Goal: Use online tool/utility: Utilize a website feature to perform a specific function

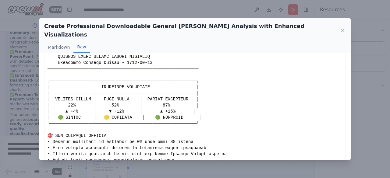
scroll to position [50, 0]
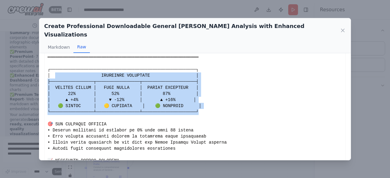
drag, startPoint x: 55, startPoint y: 65, endPoint x: 186, endPoint y: 101, distance: 135.5
copy div "EXECUTIVE DASHBOARD │ ├─────────────────┬─────────────────┬────────────────────…"
click at [342, 29] on icon at bounding box center [342, 30] width 3 height 3
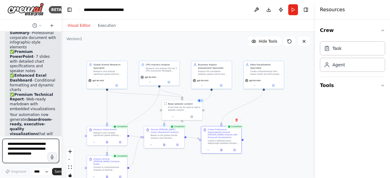
click at [18, 147] on textarea at bounding box center [30, 151] width 57 height 24
type textarea "**********"
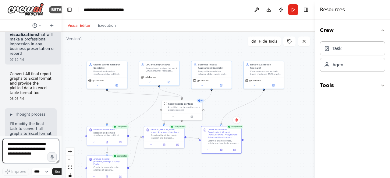
scroll to position [7932, 0]
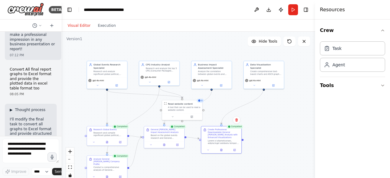
click at [12, 108] on span "▶" at bounding box center [11, 110] width 3 height 5
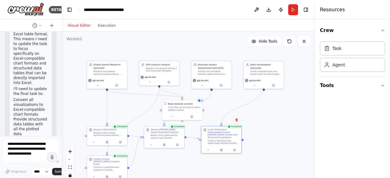
scroll to position [8145, 0]
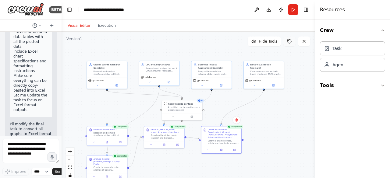
click at [289, 41] on icon at bounding box center [289, 41] width 5 height 5
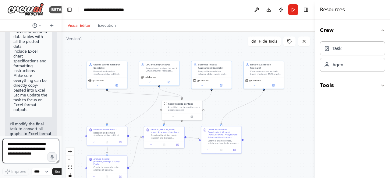
click at [16, 149] on textarea at bounding box center [30, 151] width 57 height 24
type textarea "********"
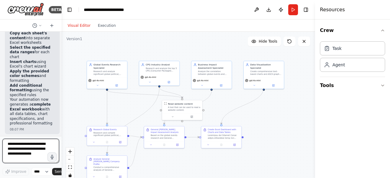
scroll to position [9094, 0]
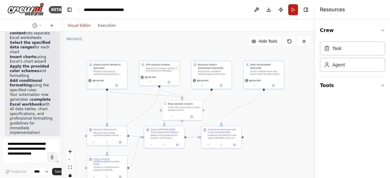
click at [293, 10] on button "Run" at bounding box center [293, 9] width 10 height 11
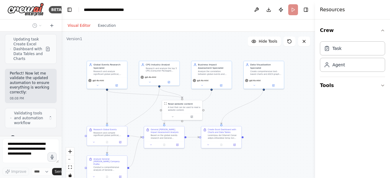
scroll to position [9213, 0]
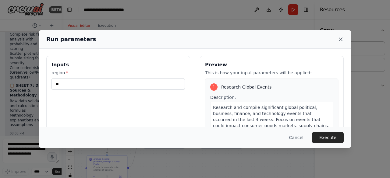
click at [340, 39] on icon at bounding box center [340, 39] width 3 height 3
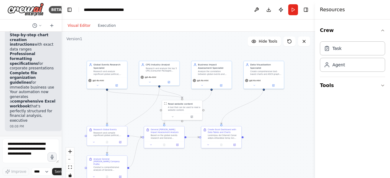
scroll to position [10095, 0]
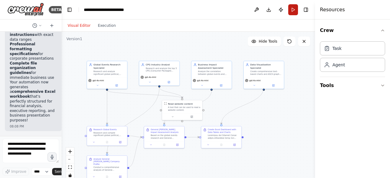
click at [293, 9] on button "Run" at bounding box center [293, 9] width 10 height 11
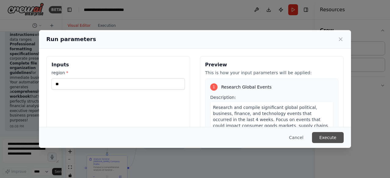
click at [328, 136] on button "Execute" at bounding box center [328, 137] width 32 height 11
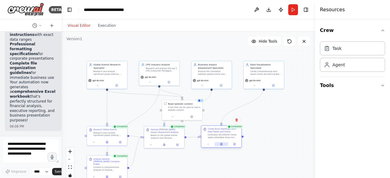
click at [222, 144] on icon at bounding box center [221, 144] width 3 height 3
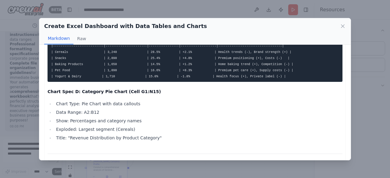
scroll to position [467, 0]
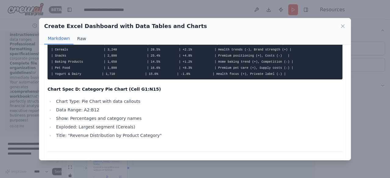
click at [78, 38] on button "Raw" at bounding box center [81, 39] width 16 height 12
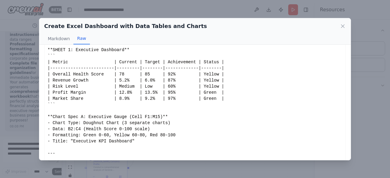
scroll to position [18, 0]
click at [56, 39] on button "Markdown" at bounding box center [58, 39] width 29 height 12
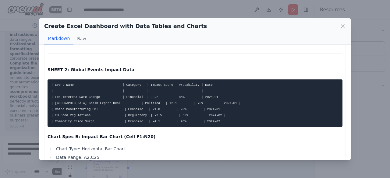
scroll to position [139, 0]
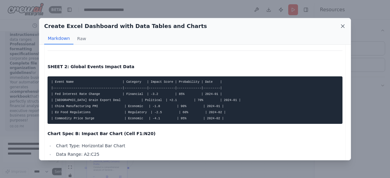
click at [343, 25] on icon at bounding box center [342, 26] width 3 height 3
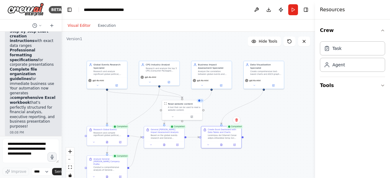
scroll to position [10095, 0]
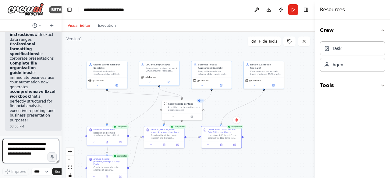
click at [16, 147] on textarea at bounding box center [30, 151] width 57 height 24
type textarea "**********"
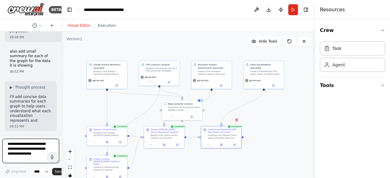
scroll to position [10190, 0]
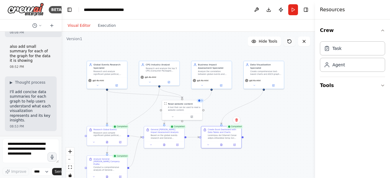
click at [289, 39] on icon at bounding box center [289, 41] width 5 height 5
click at [290, 41] on icon at bounding box center [289, 41] width 5 height 5
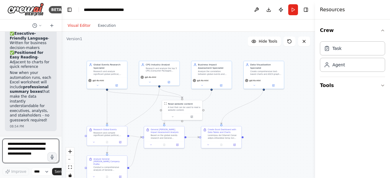
scroll to position [10979, 0]
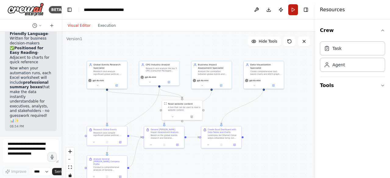
click at [294, 9] on button "Run" at bounding box center [293, 9] width 10 height 11
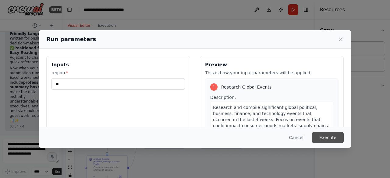
click at [330, 138] on button "Execute" at bounding box center [328, 137] width 32 height 11
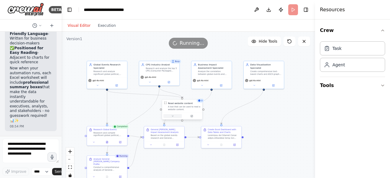
click at [174, 117] on icon at bounding box center [172, 116] width 3 height 3
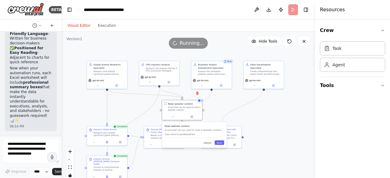
click at [208, 144] on button "Cancel" at bounding box center [208, 142] width 12 height 5
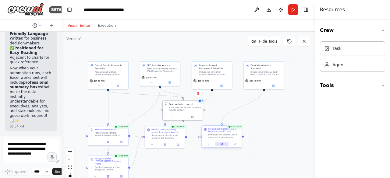
click at [221, 144] on icon at bounding box center [222, 144] width 2 height 2
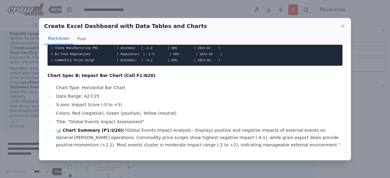
scroll to position [184, 0]
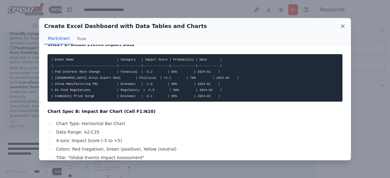
click at [342, 26] on icon at bounding box center [342, 26] width 3 height 3
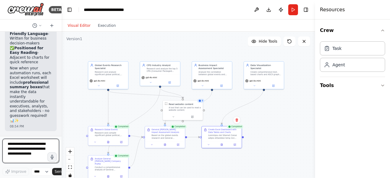
click at [20, 147] on textarea at bounding box center [30, 151] width 57 height 24
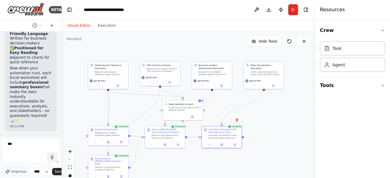
click at [289, 41] on icon at bounding box center [289, 41] width 5 height 5
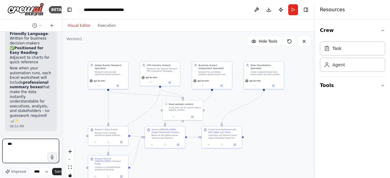
click at [18, 144] on textarea "***" at bounding box center [30, 151] width 57 height 24
drag, startPoint x: 7, startPoint y: 146, endPoint x: 36, endPoint y: 151, distance: 29.1
click at [36, 151] on textarea "**********" at bounding box center [30, 151] width 57 height 24
click at [35, 144] on textarea "**********" at bounding box center [30, 151] width 57 height 24
click at [43, 145] on textarea "**********" at bounding box center [30, 151] width 57 height 24
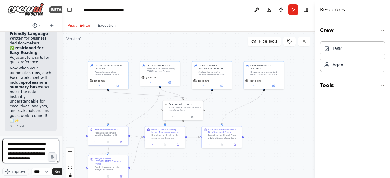
scroll to position [3, 0]
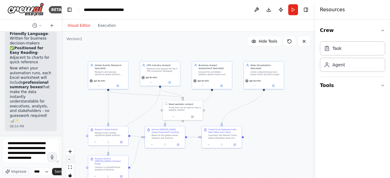
drag, startPoint x: 53, startPoint y: 159, endPoint x: 70, endPoint y: 162, distance: 17.3
click at [70, 162] on div "BETA Create an automation for reviewing the global political, business, finance…" at bounding box center [195, 89] width 390 height 178
click at [40, 162] on textarea "**********" at bounding box center [30, 151] width 57 height 24
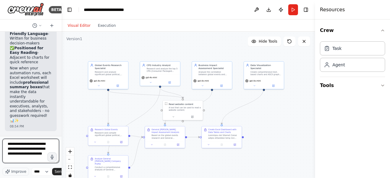
type textarea "**********"
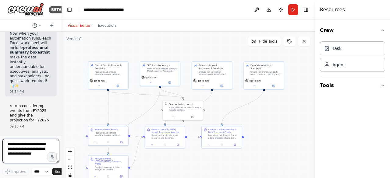
scroll to position [11013, 0]
click at [33, 143] on textarea at bounding box center [30, 151] width 57 height 24
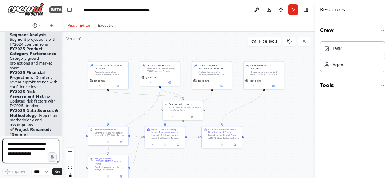
scroll to position [11744, 0]
click at [293, 9] on button "Run" at bounding box center [293, 9] width 10 height 11
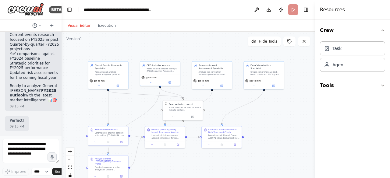
scroll to position [12031, 0]
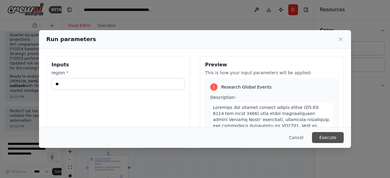
click at [324, 134] on button "Execute" at bounding box center [328, 137] width 32 height 11
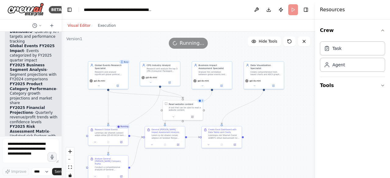
scroll to position [12312, 0]
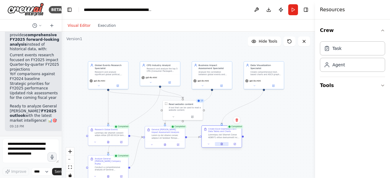
click at [222, 145] on icon at bounding box center [222, 144] width 2 height 2
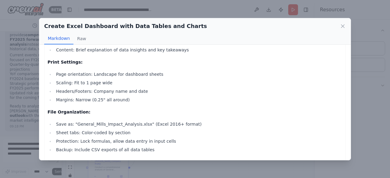
scroll to position [1419, 0]
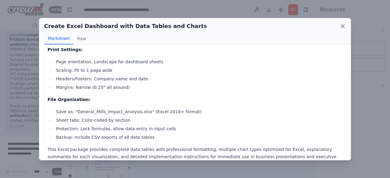
click at [343, 25] on icon at bounding box center [342, 26] width 3 height 3
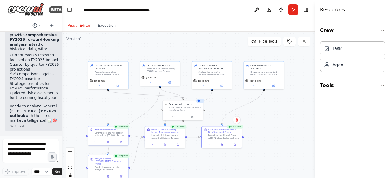
click at [213, 23] on div "Visual Editor Execution" at bounding box center [188, 25] width 253 height 12
click at [290, 41] on icon at bounding box center [289, 41] width 5 height 5
click at [52, 24] on icon at bounding box center [52, 25] width 0 height 3
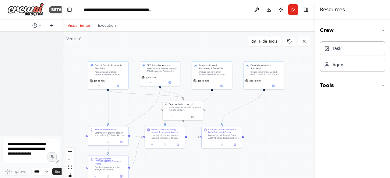
scroll to position [0, 0]
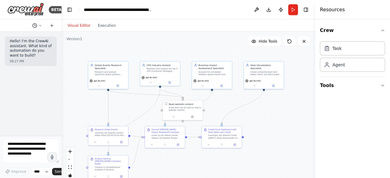
click at [41, 25] on icon at bounding box center [40, 26] width 4 height 4
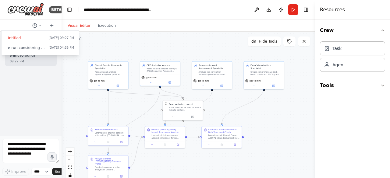
click at [172, 13] on header "**********" at bounding box center [188, 9] width 253 height 19
click at [35, 26] on div at bounding box center [31, 89] width 62 height 178
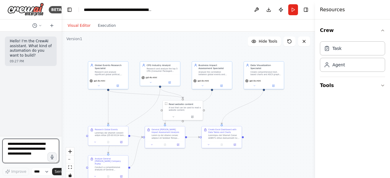
click at [20, 143] on textarea at bounding box center [30, 151] width 57 height 24
type textarea "**********"
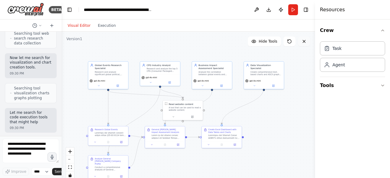
scroll to position [363, 0]
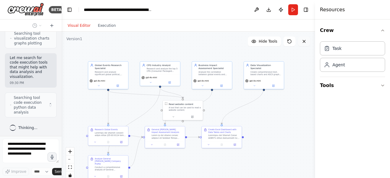
click at [307, 41] on button at bounding box center [304, 42] width 12 height 10
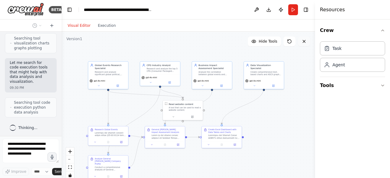
click at [305, 41] on icon at bounding box center [304, 41] width 5 height 5
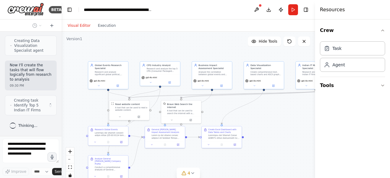
scroll to position [628, 0]
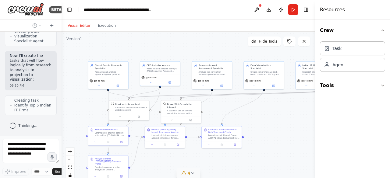
click at [193, 173] on icon at bounding box center [192, 173] width 5 height 5
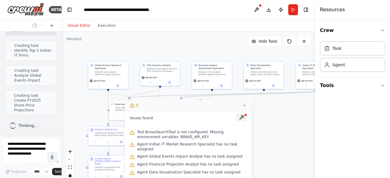
scroll to position [678, 0]
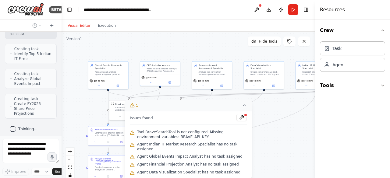
click at [198, 149] on span "Agent Indian IT Market Research Specialist has no task assigned" at bounding box center [192, 147] width 110 height 10
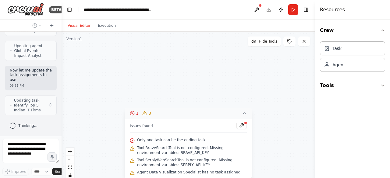
scroll to position [1116, 0]
click at [272, 95] on div "Research Global Events Analyze General [PERSON_NAME] Company Profile Conduct a …" at bounding box center [188, 108] width 253 height 152
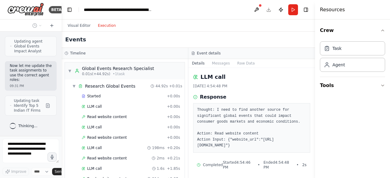
click at [101, 24] on button "Execution" at bounding box center [106, 25] width 25 height 7
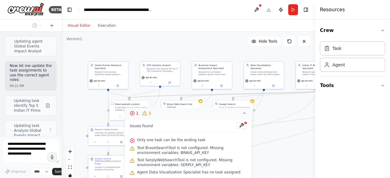
scroll to position [1141, 0]
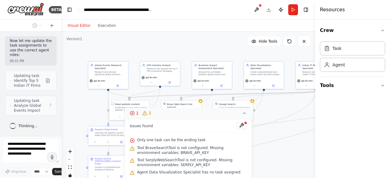
click at [78, 25] on button "Visual Editor" at bounding box center [79, 25] width 30 height 7
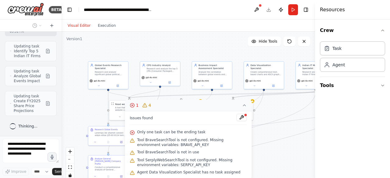
click at [270, 153] on div ".deletable-edge-delete-btn { width: 20px; height: 20px; border: 0px solid #ffff…" at bounding box center [188, 108] width 253 height 152
click at [76, 62] on div ".deletable-edge-delete-btn { width: 20px; height: 20px; border: 0px solid #ffff…" at bounding box center [188, 108] width 253 height 152
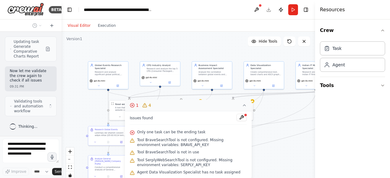
scroll to position [1260, 0]
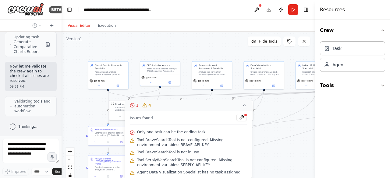
click at [132, 105] on icon at bounding box center [132, 105] width 5 height 5
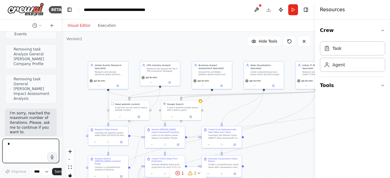
scroll to position [0, 0]
type textarea "*****"
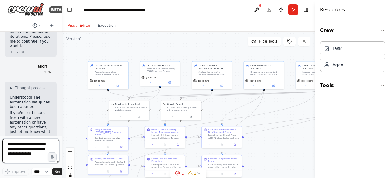
scroll to position [1650, 0]
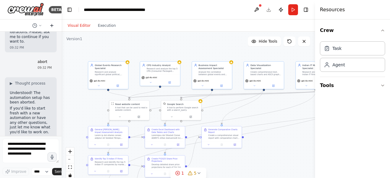
click at [52, 25] on icon at bounding box center [52, 25] width 0 height 3
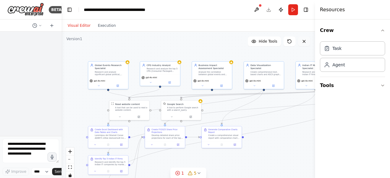
click at [304, 42] on icon at bounding box center [304, 41] width 5 height 5
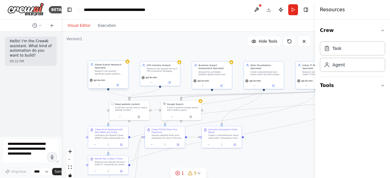
click at [128, 64] on div "Global Events Research Specialist Research and analyze significant global polit…" at bounding box center [108, 75] width 41 height 28
click at [124, 57] on button at bounding box center [123, 55] width 8 height 8
click at [110, 53] on button "Confirm" at bounding box center [106, 54] width 22 height 7
click at [181, 64] on div ".deletable-edge-delete-btn { width: 20px; height: 20px; border: 0px solid #ffff…" at bounding box center [188, 108] width 253 height 152
click at [180, 63] on div at bounding box center [179, 62] width 4 height 4
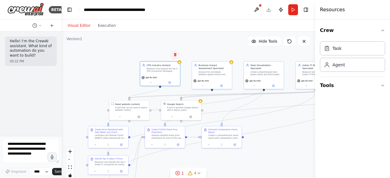
click at [175, 55] on icon at bounding box center [175, 54] width 2 height 3
click at [156, 55] on button "Confirm" at bounding box center [158, 54] width 22 height 7
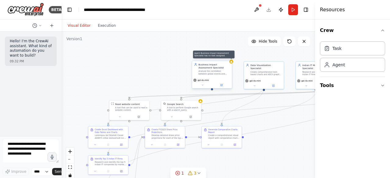
click at [232, 63] on icon at bounding box center [231, 61] width 3 height 3
click at [228, 56] on icon at bounding box center [227, 55] width 4 height 4
click at [212, 55] on button "Confirm" at bounding box center [210, 54] width 22 height 7
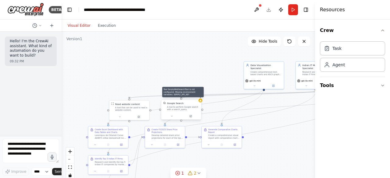
click at [201, 101] on icon at bounding box center [200, 101] width 2 height 2
click at [197, 93] on icon at bounding box center [196, 93] width 2 height 3
click at [185, 93] on button "Confirm" at bounding box center [179, 93] width 22 height 7
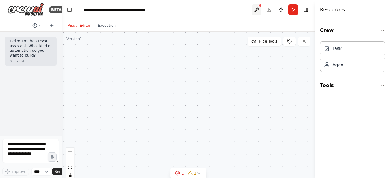
click at [258, 8] on button at bounding box center [257, 9] width 10 height 11
